Goal: Information Seeking & Learning: Learn about a topic

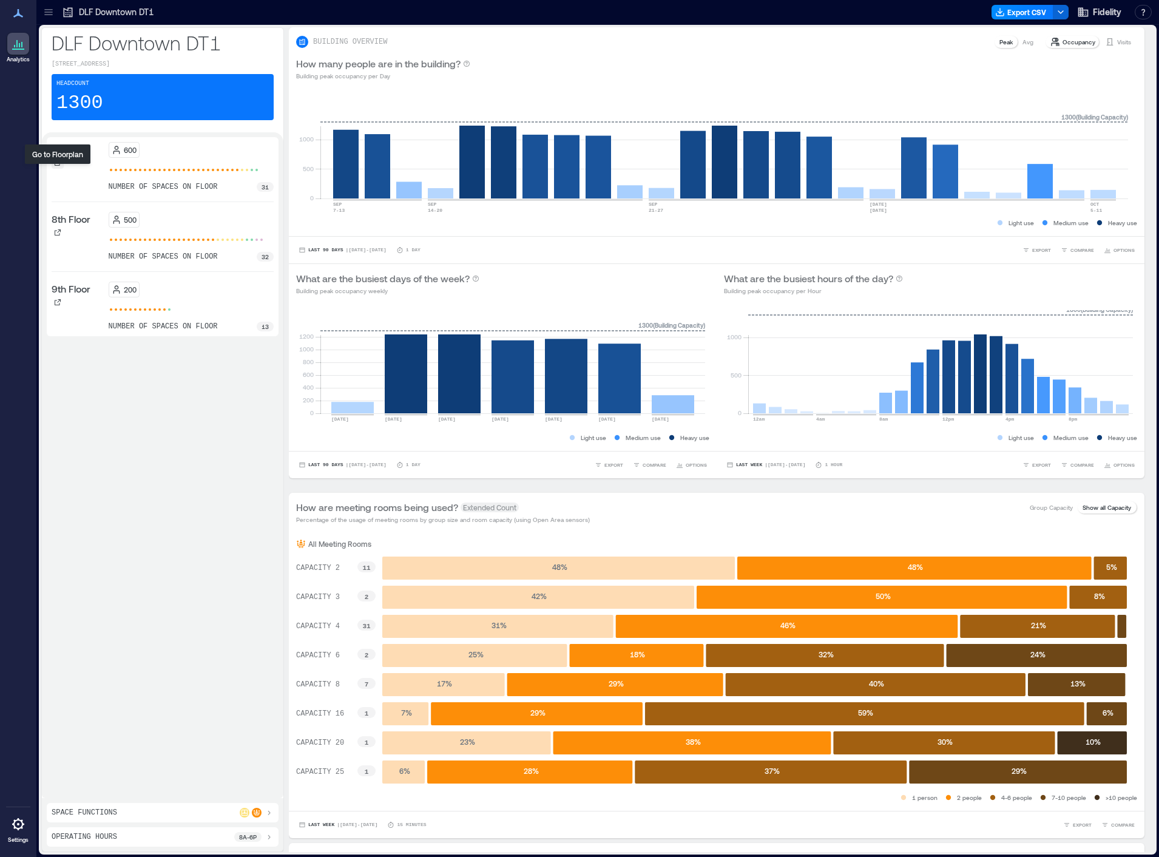
click at [59, 166] on icon at bounding box center [57, 162] width 7 height 7
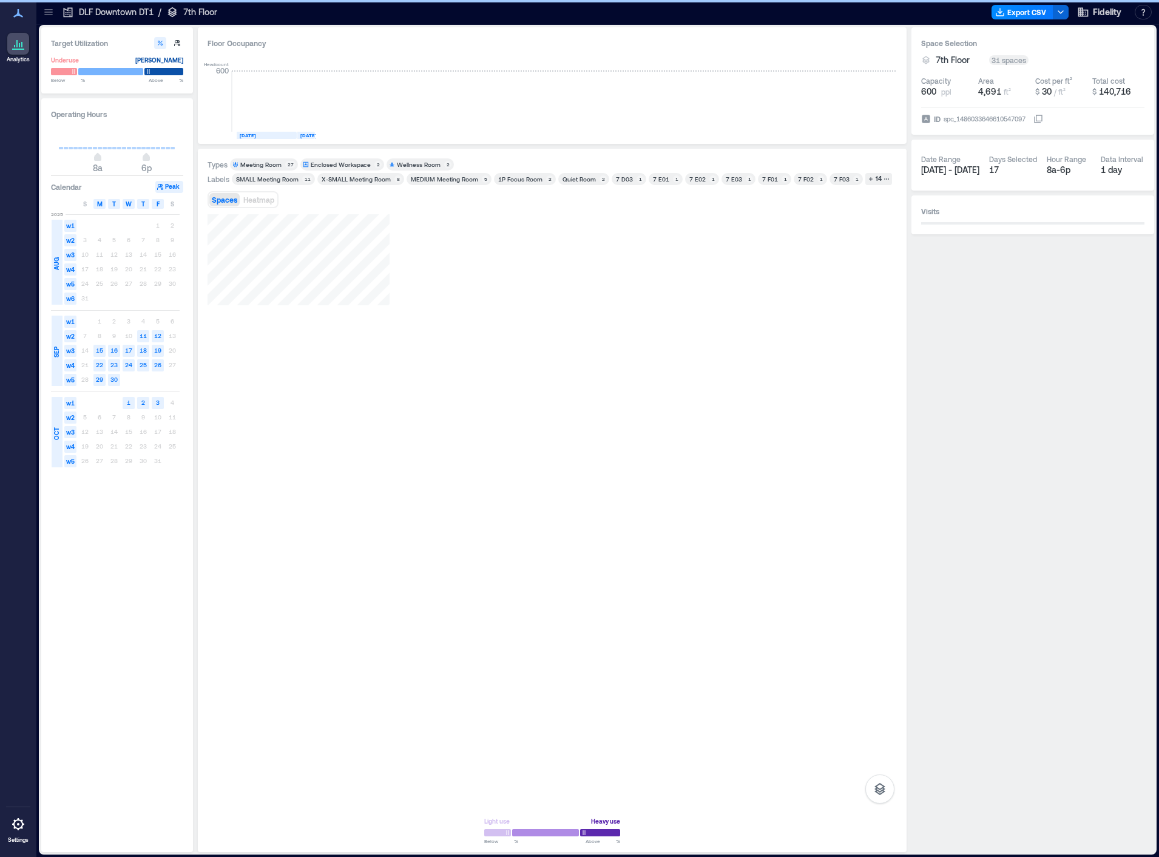
click at [88, 13] on p "DLF Downtown DT1" at bounding box center [116, 12] width 75 height 12
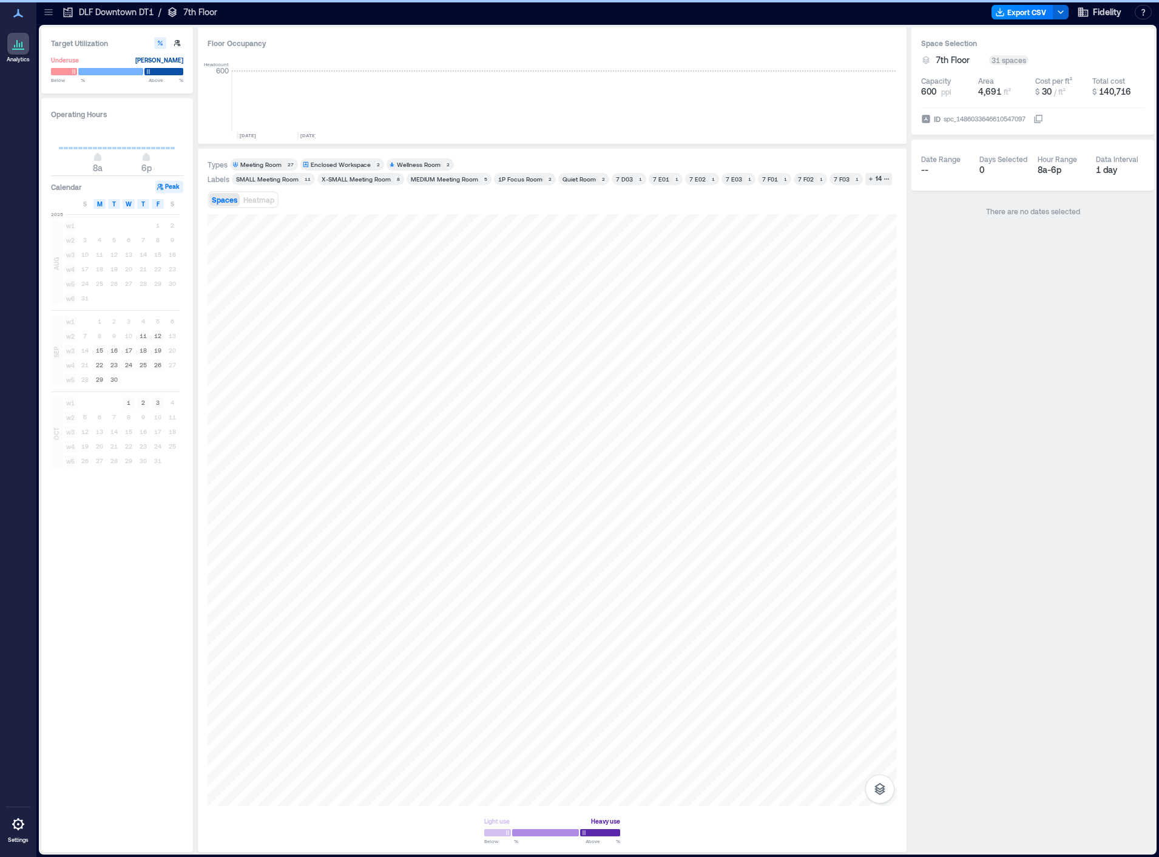
click at [43, 12] on icon at bounding box center [48, 12] width 12 height 12
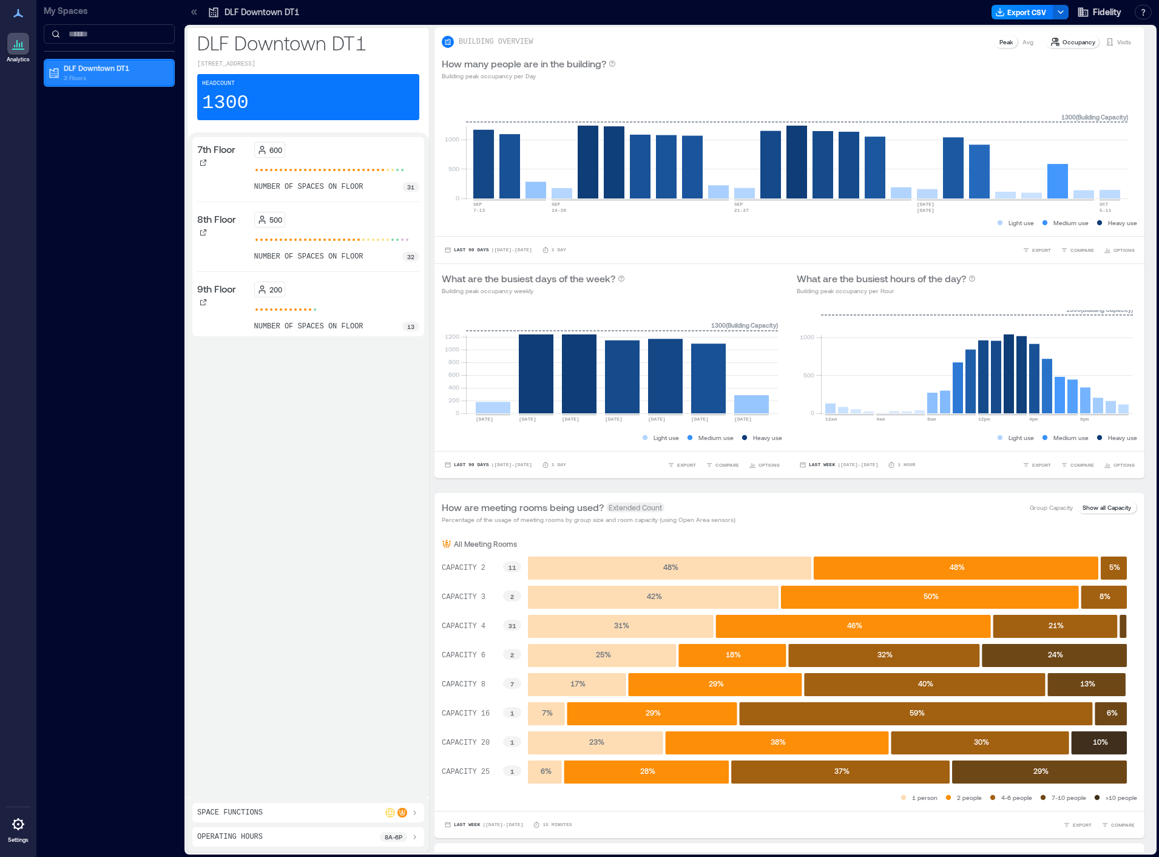
click at [105, 70] on p "DLF Downtown DT1" at bounding box center [115, 68] width 102 height 10
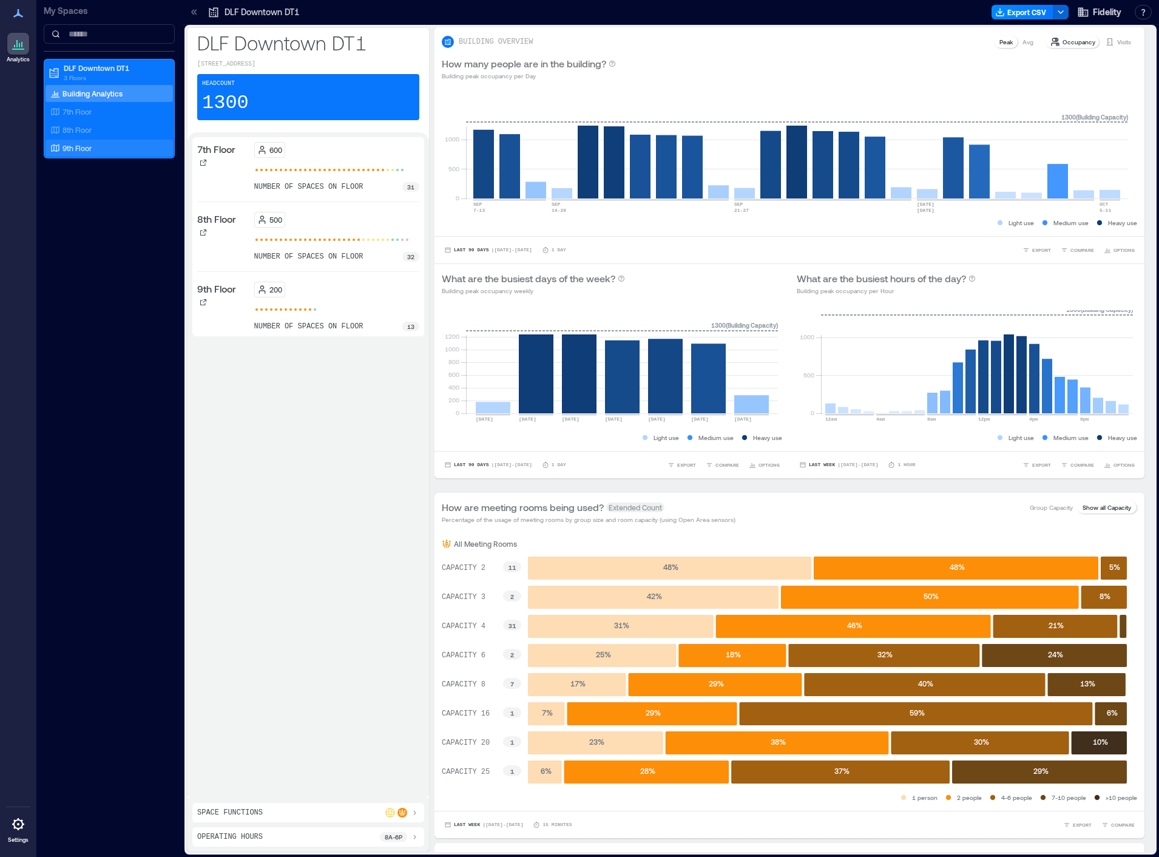
click at [67, 154] on div "9th Floor" at bounding box center [109, 148] width 127 height 17
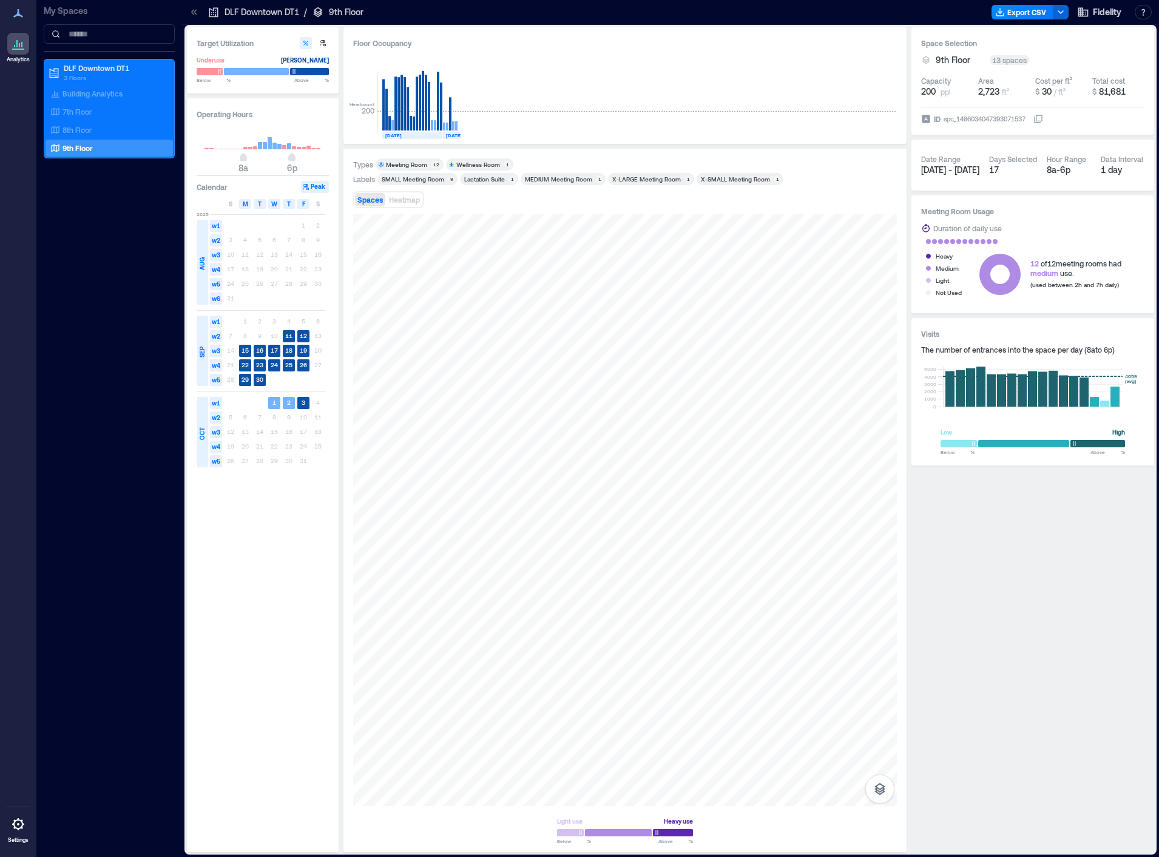
click at [197, 11] on icon at bounding box center [194, 12] width 12 height 12
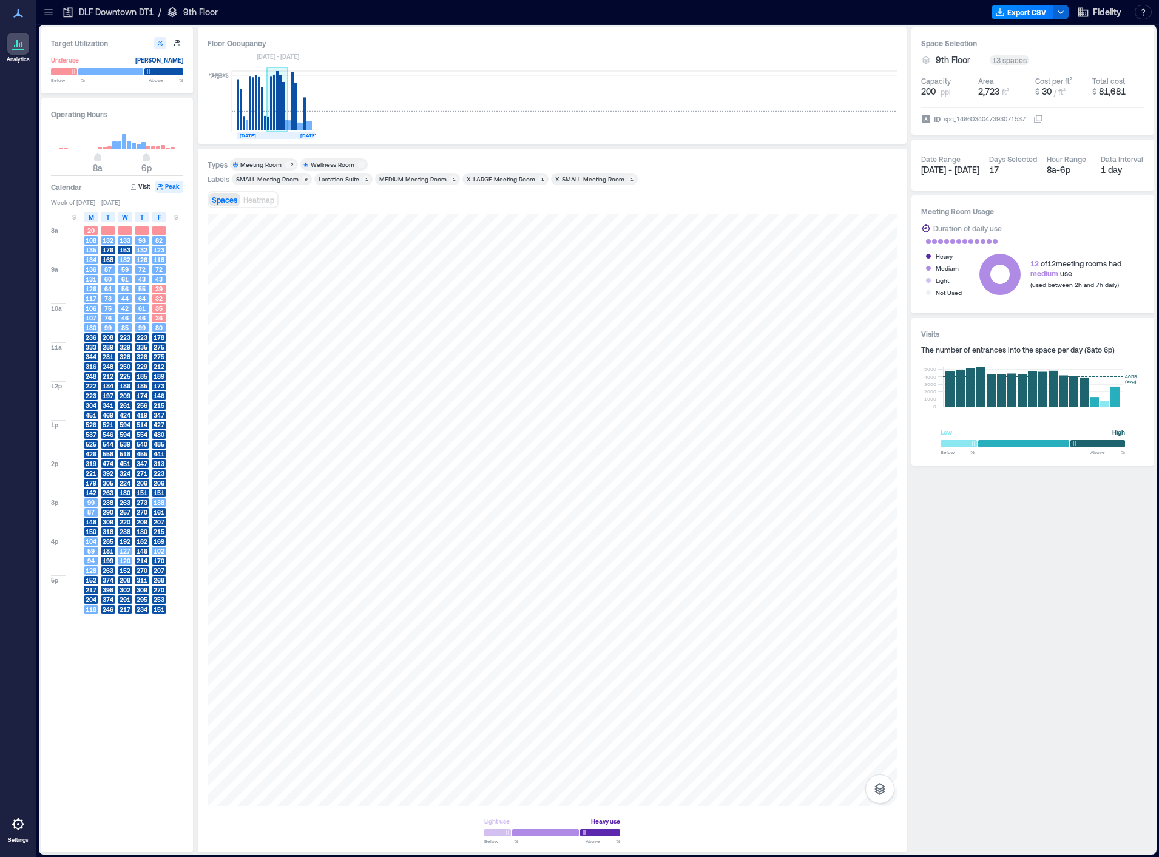
click at [270, 112] on rect at bounding box center [271, 103] width 2 height 54
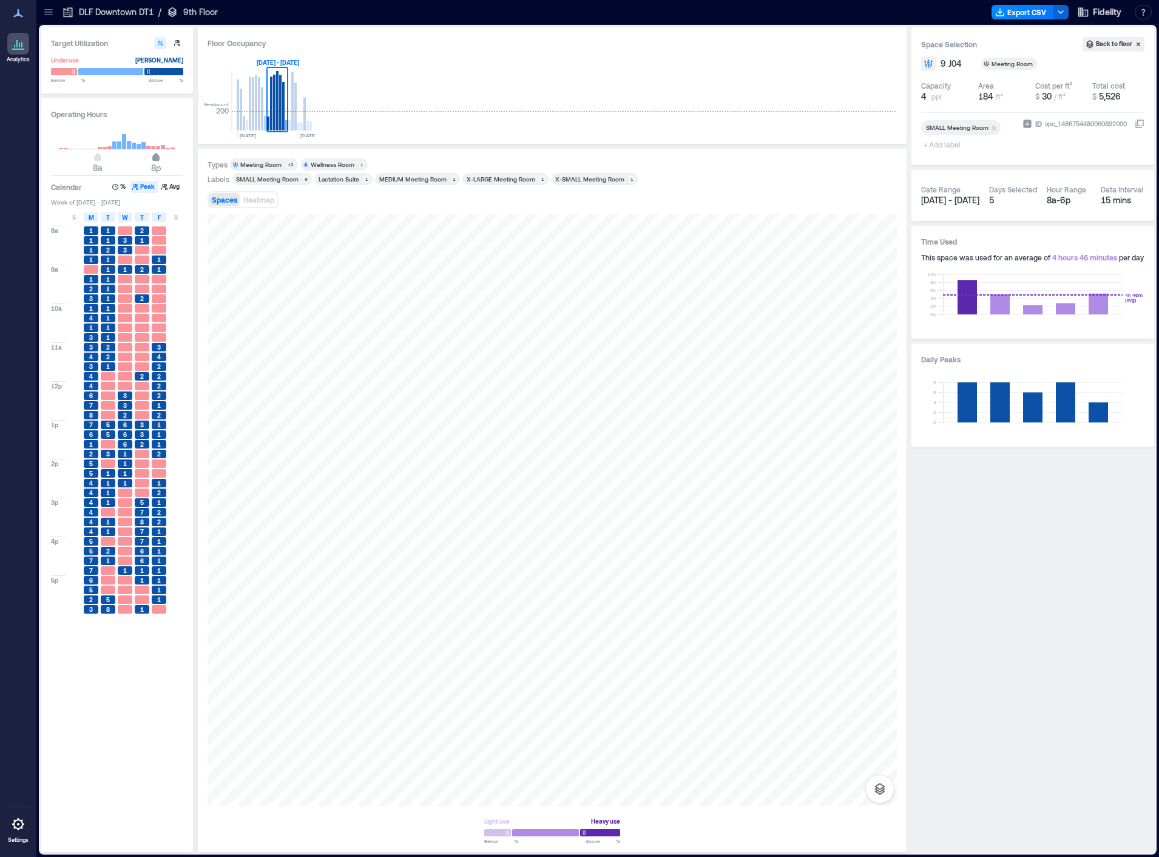
type input "**"
drag, startPoint x: 144, startPoint y: 159, endPoint x: 164, endPoint y: 156, distance: 20.3
click at [164, 156] on span "10p" at bounding box center [165, 158] width 7 height 5
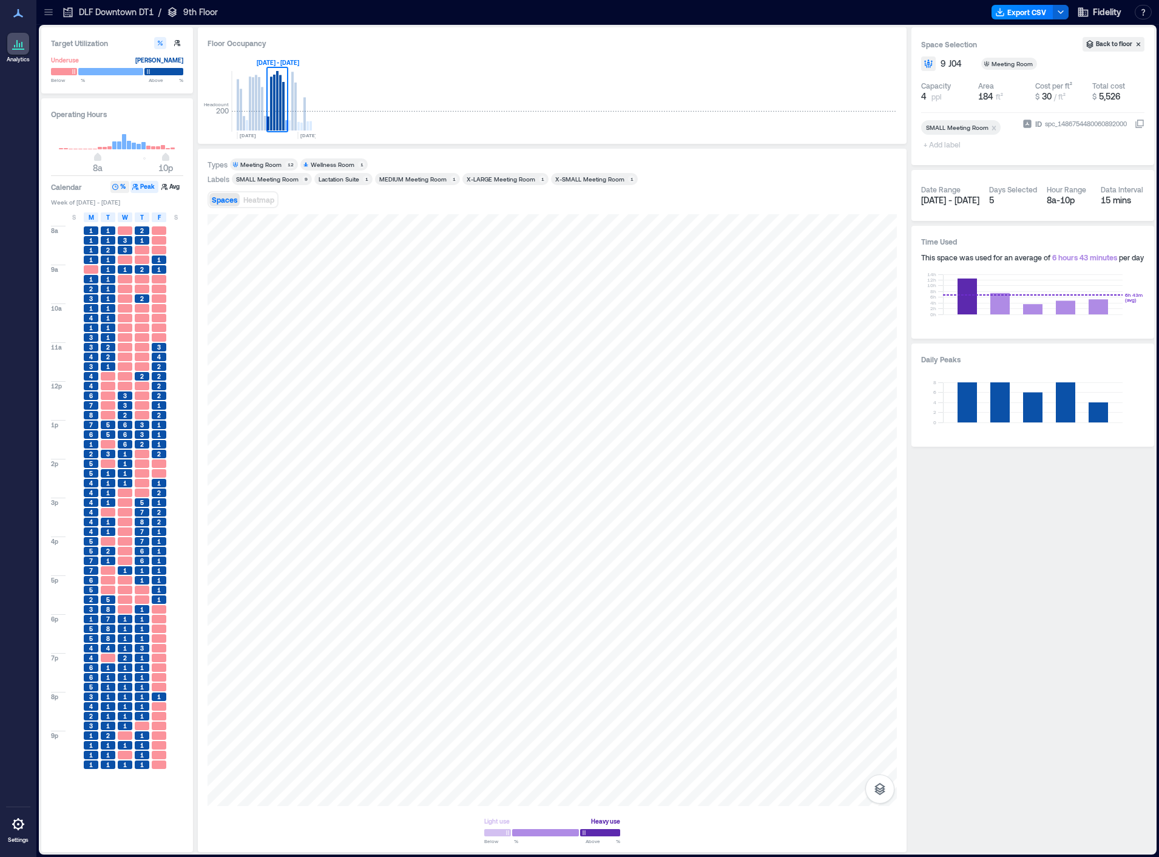
click at [115, 186] on icon "button" at bounding box center [115, 186] width 7 height 7
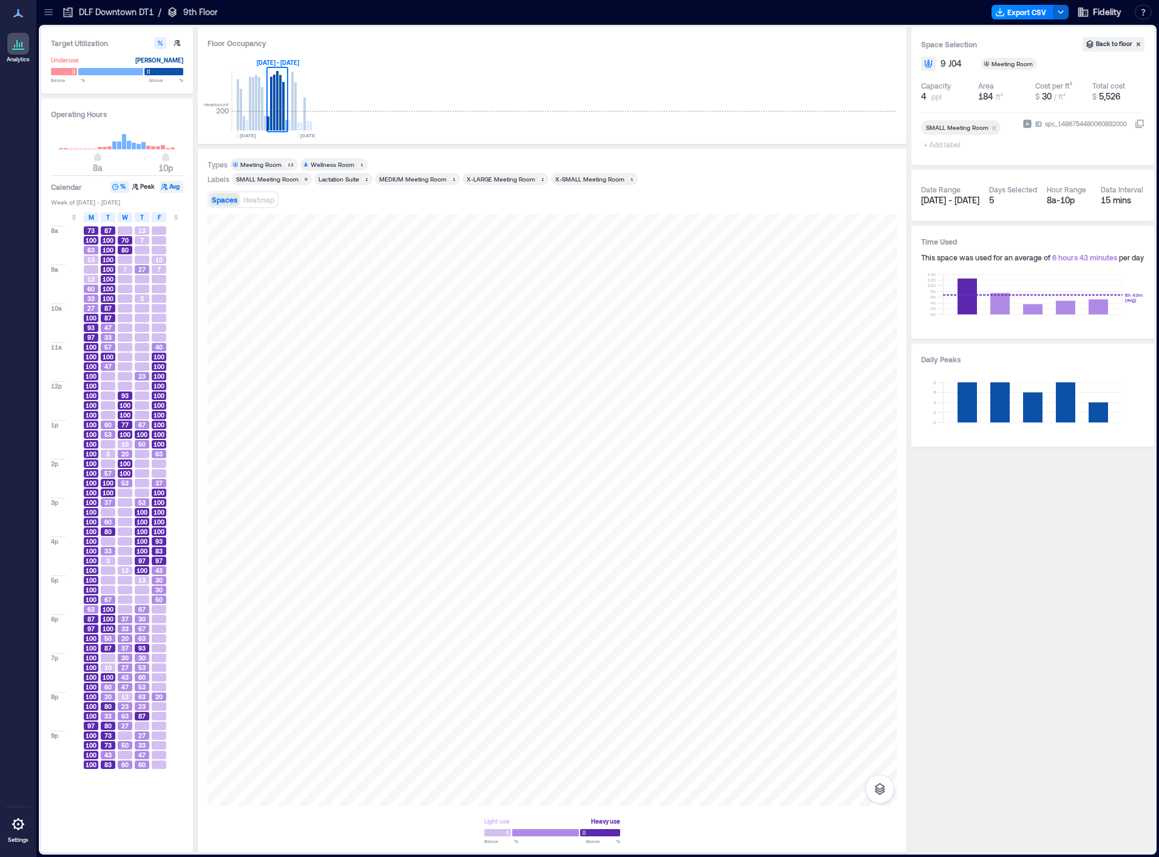
click at [172, 185] on button "Avg" at bounding box center [172, 187] width 24 height 12
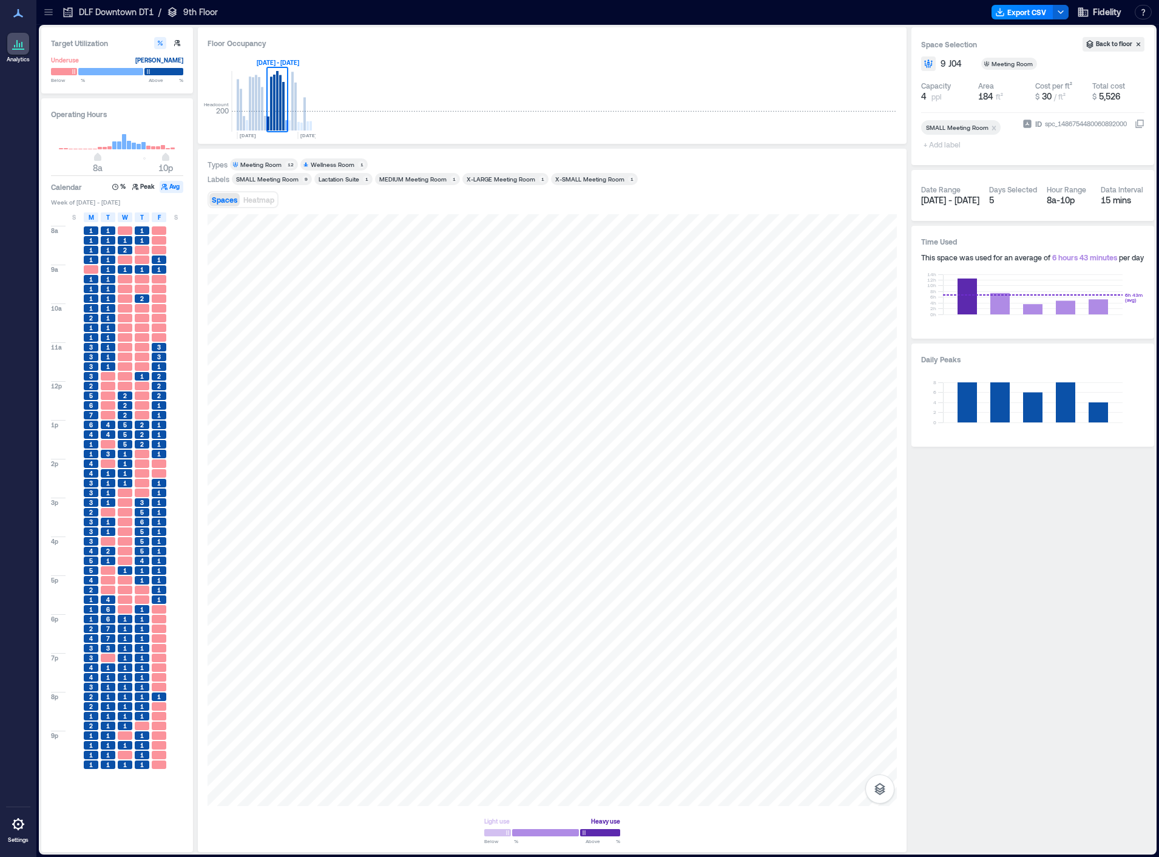
click at [139, 180] on div "Operating Hours 8a 10p Calendar % Peak Avg Week of [DATE] - [DATE] S M T W T F …" at bounding box center [117, 475] width 152 height 754
click at [140, 187] on button "Peak" at bounding box center [144, 187] width 28 height 12
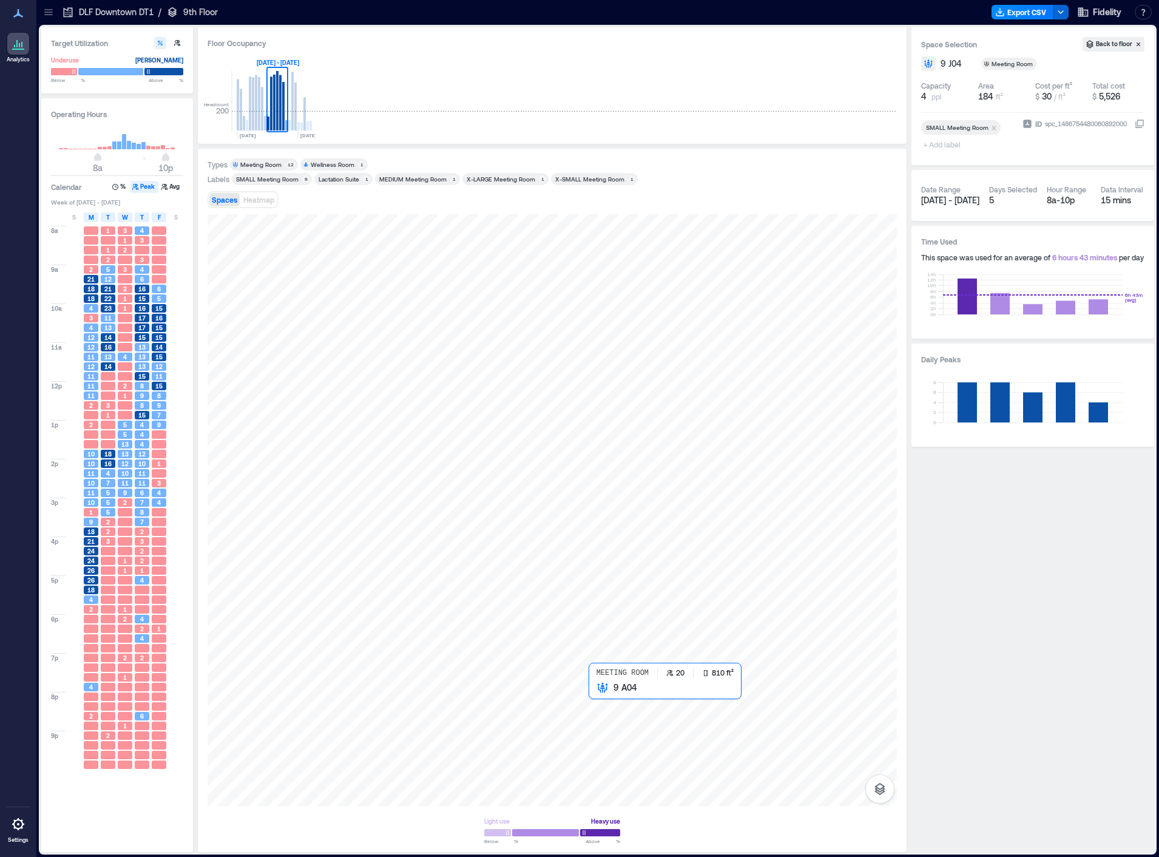
click at [620, 714] on div at bounding box center [552, 510] width 689 height 592
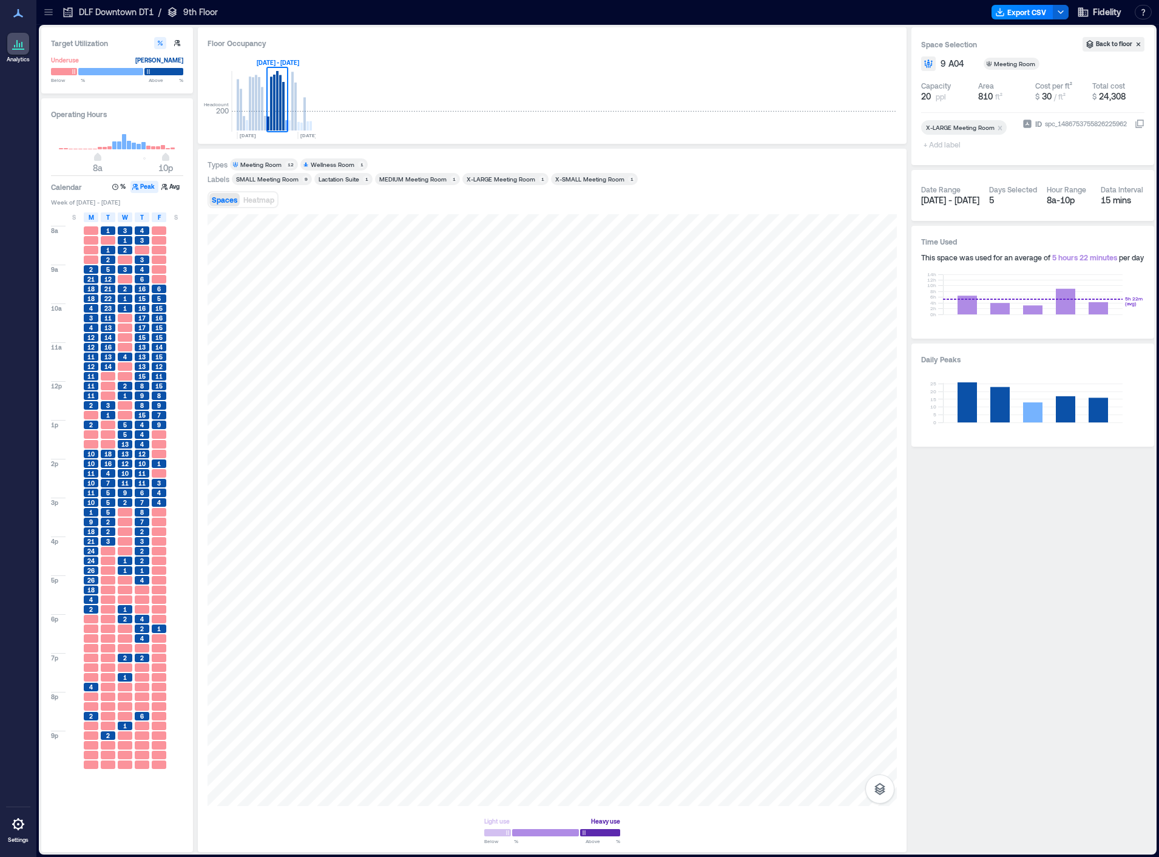
click at [120, 180] on div "Operating Hours 8a 10p Calendar % Peak Avg Week of [DATE] - [DATE] S M T W T F …" at bounding box center [117, 475] width 152 height 754
click at [118, 183] on button "%" at bounding box center [119, 187] width 19 height 12
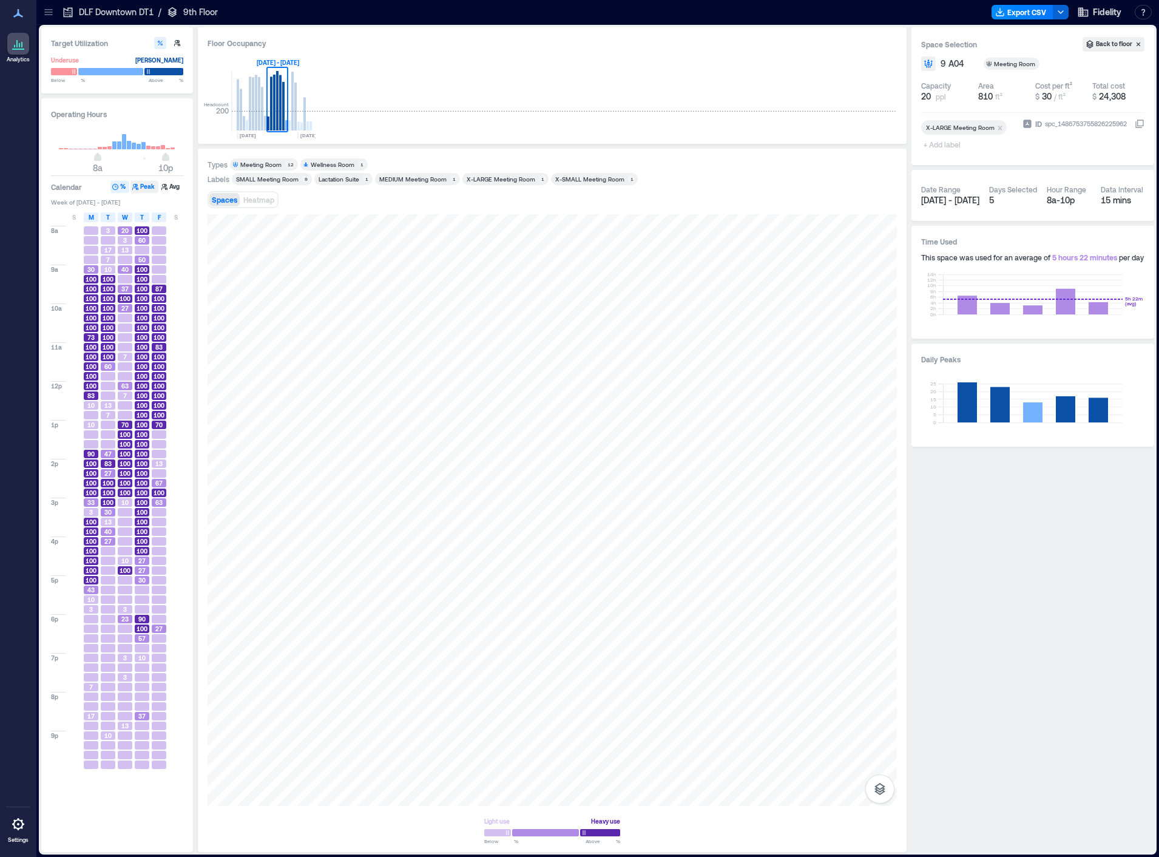
click at [147, 184] on button "Peak" at bounding box center [144, 187] width 28 height 12
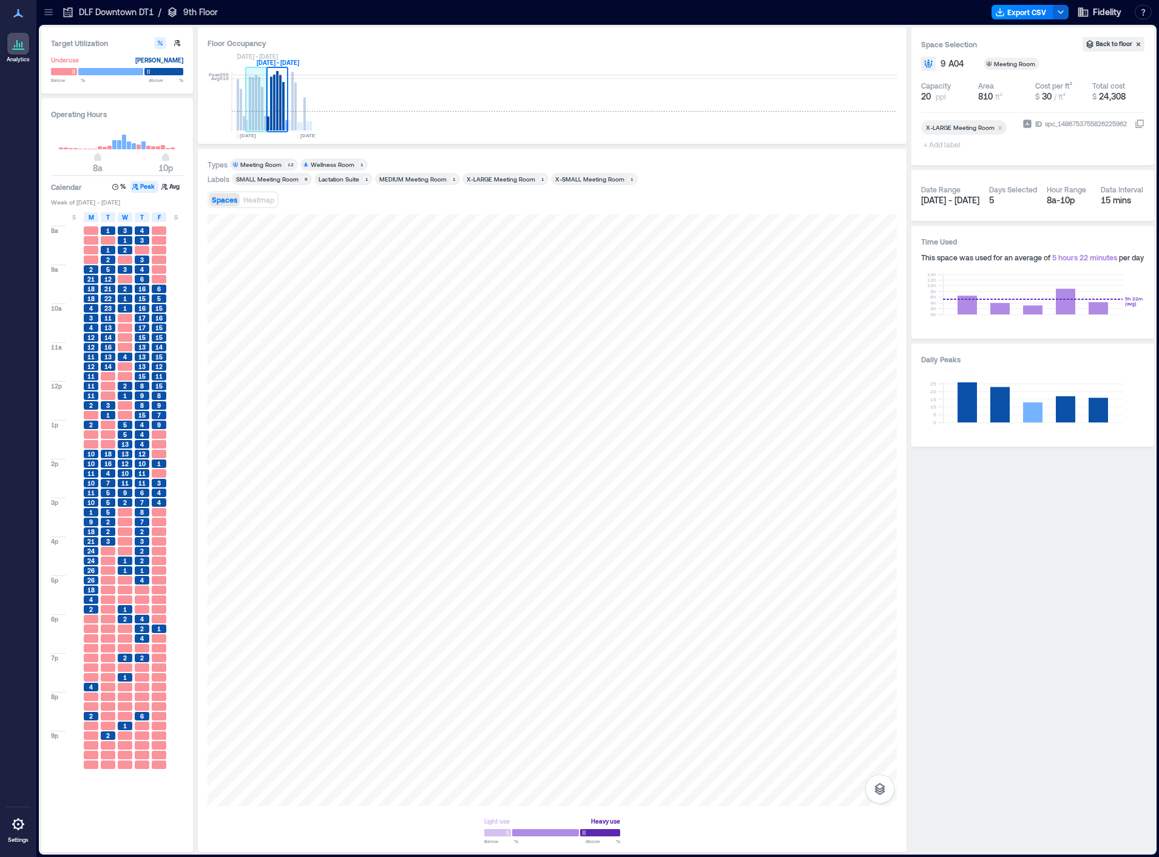
click at [257, 101] on rect at bounding box center [256, 103] width 2 height 56
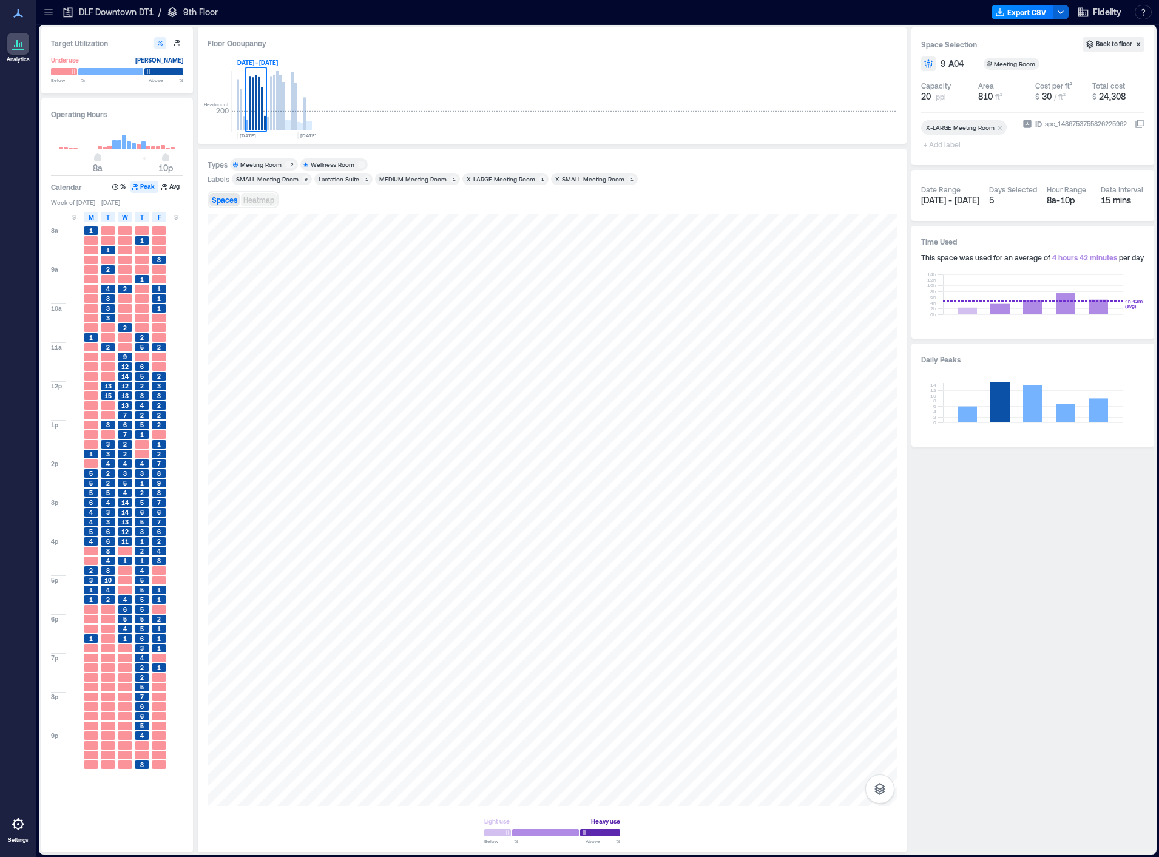
click at [262, 203] on span "Heatmap" at bounding box center [258, 199] width 31 height 8
